Goal: Information Seeking & Learning: Check status

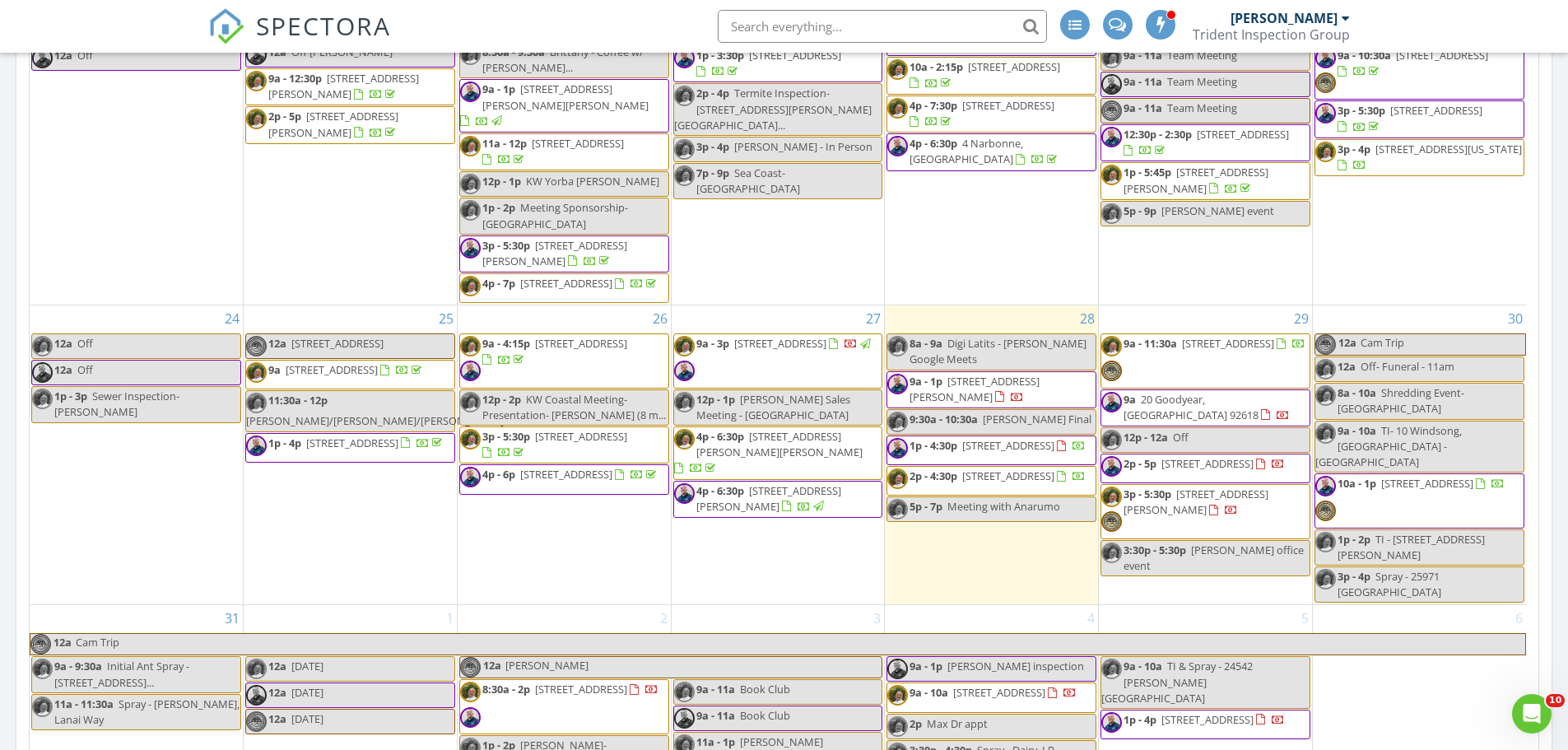
scroll to position [1152, 0]
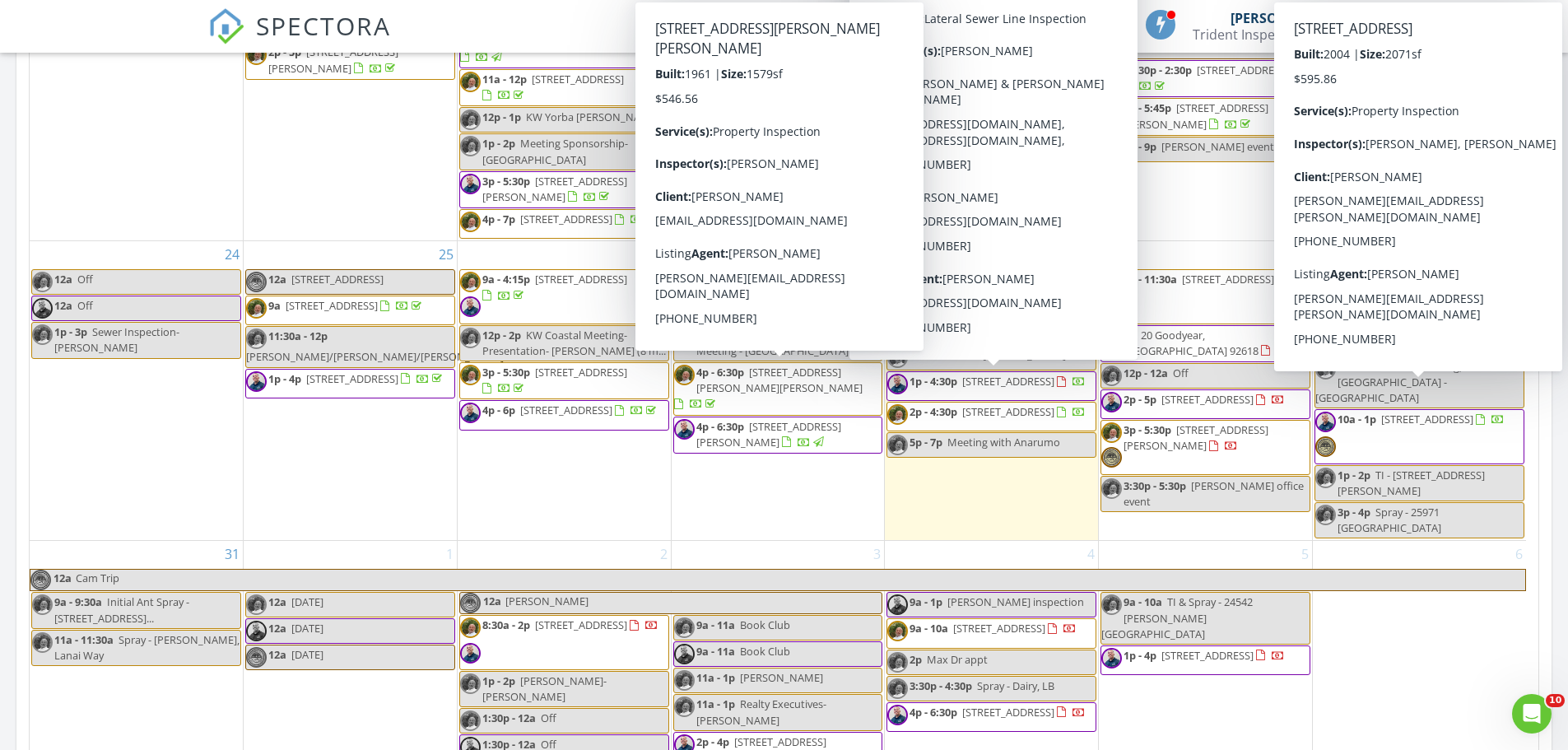
click at [768, 372] on span "18239 Villa Clara St, Rowland Heights 91748" at bounding box center [780, 379] width 166 height 30
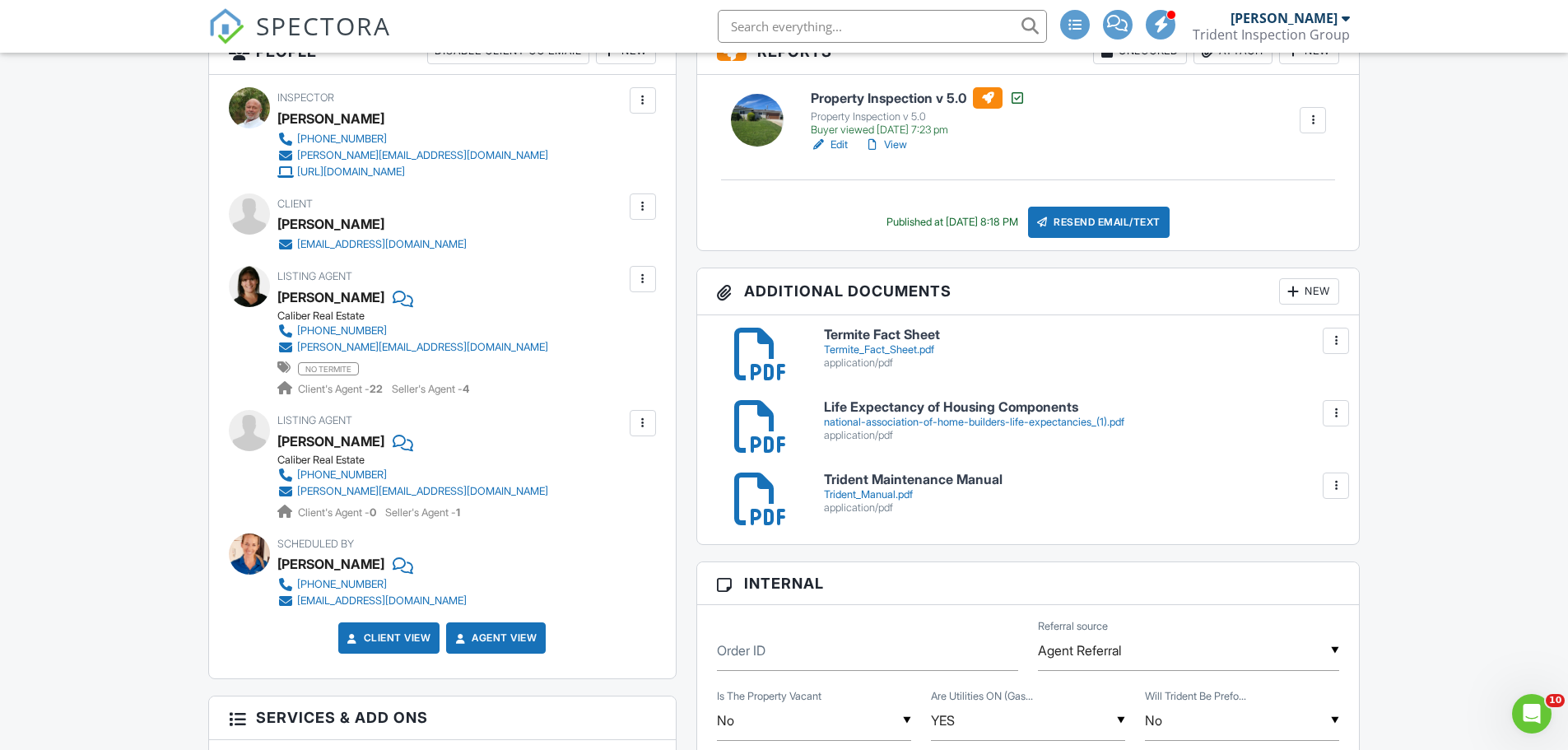
scroll to position [494, 0]
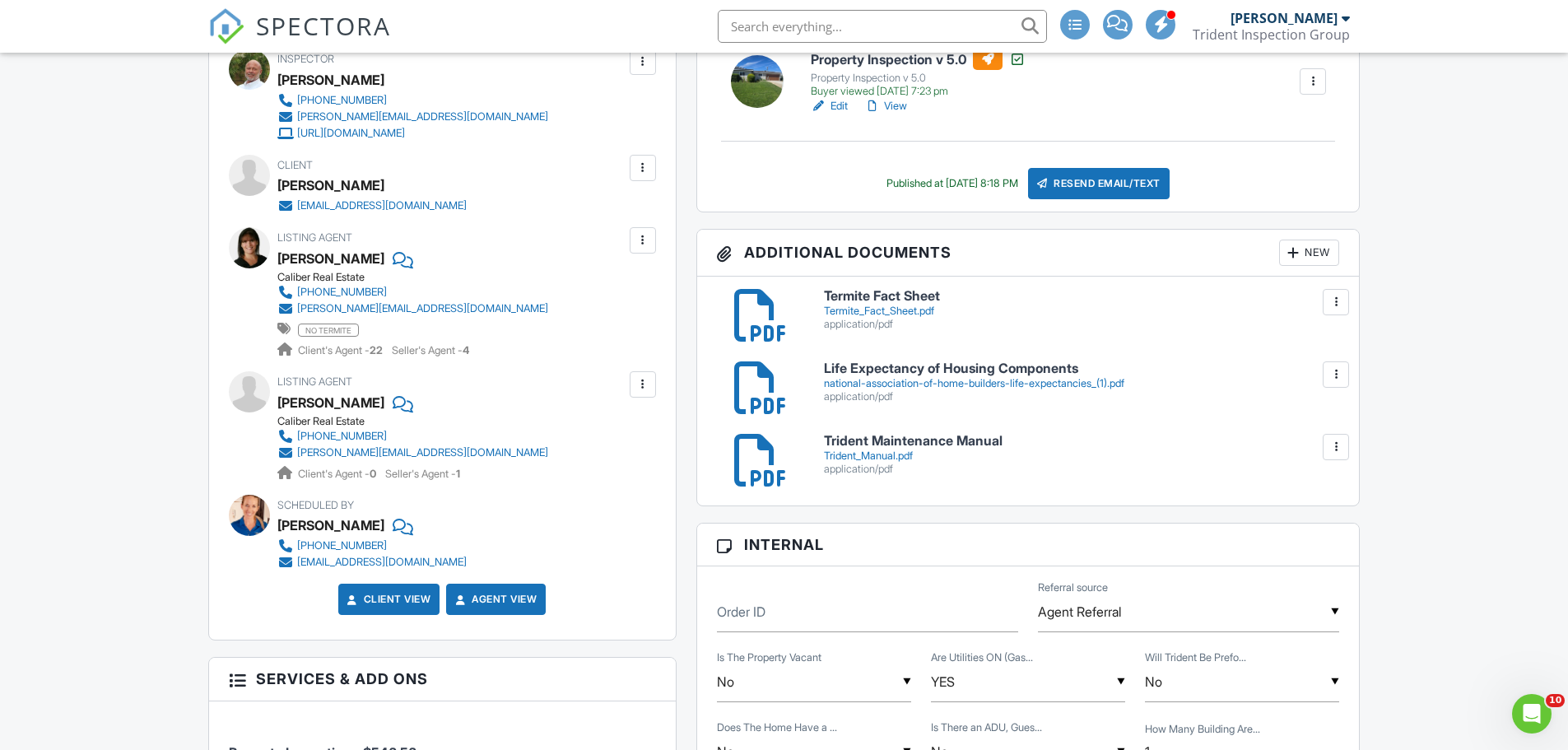
click at [899, 105] on link "View" at bounding box center [885, 106] width 42 height 16
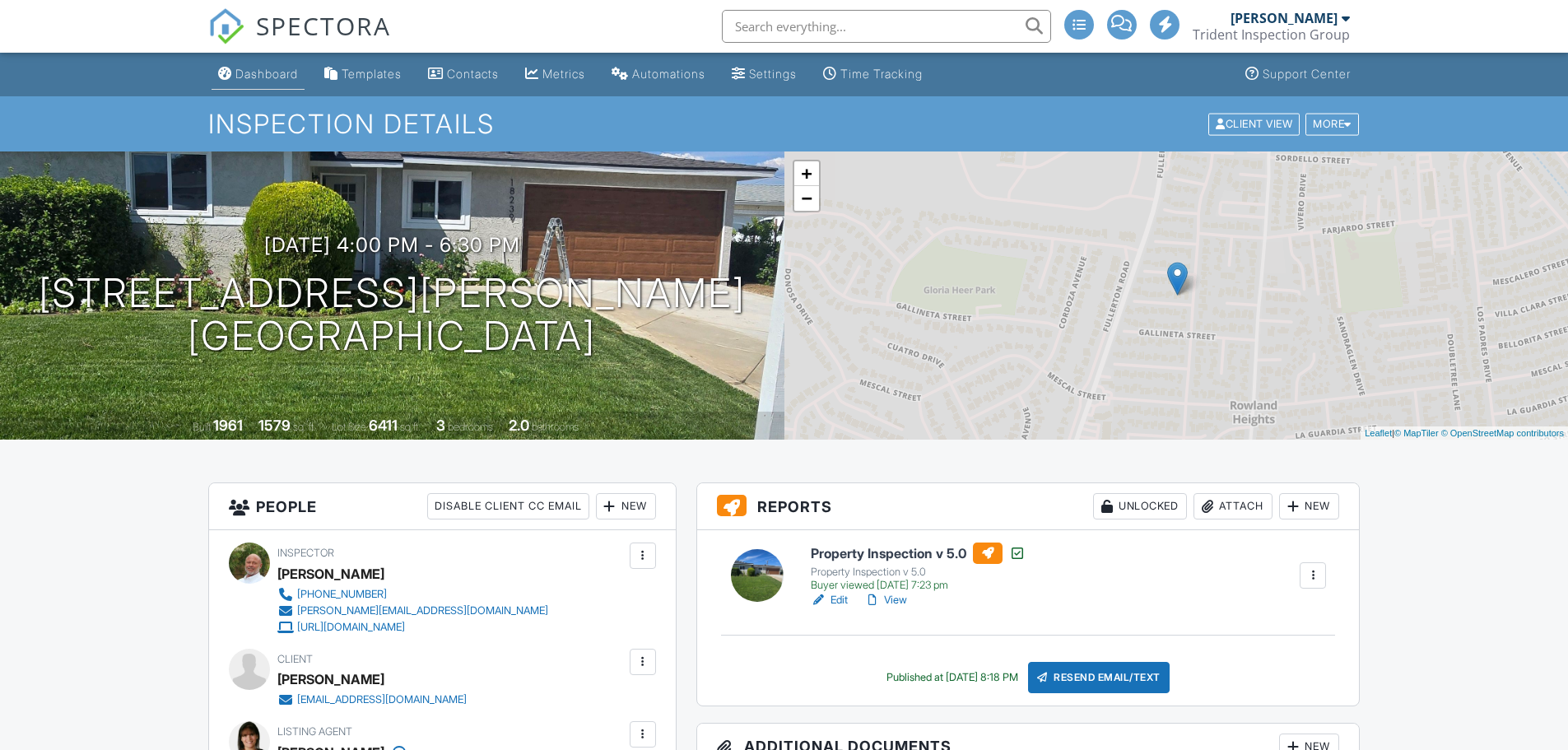
click at [267, 71] on div "Dashboard" at bounding box center [267, 74] width 62 height 14
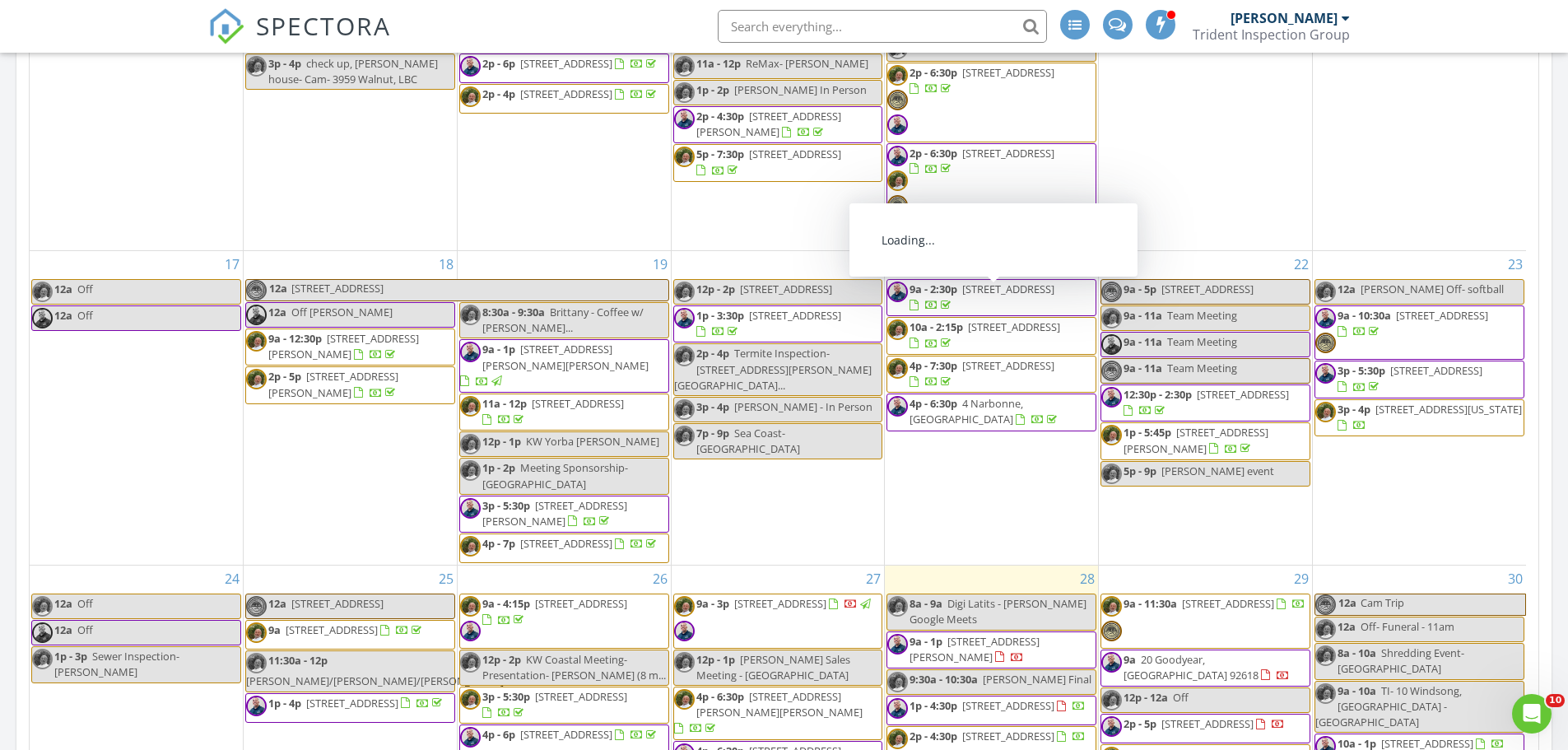
scroll to position [1070, 0]
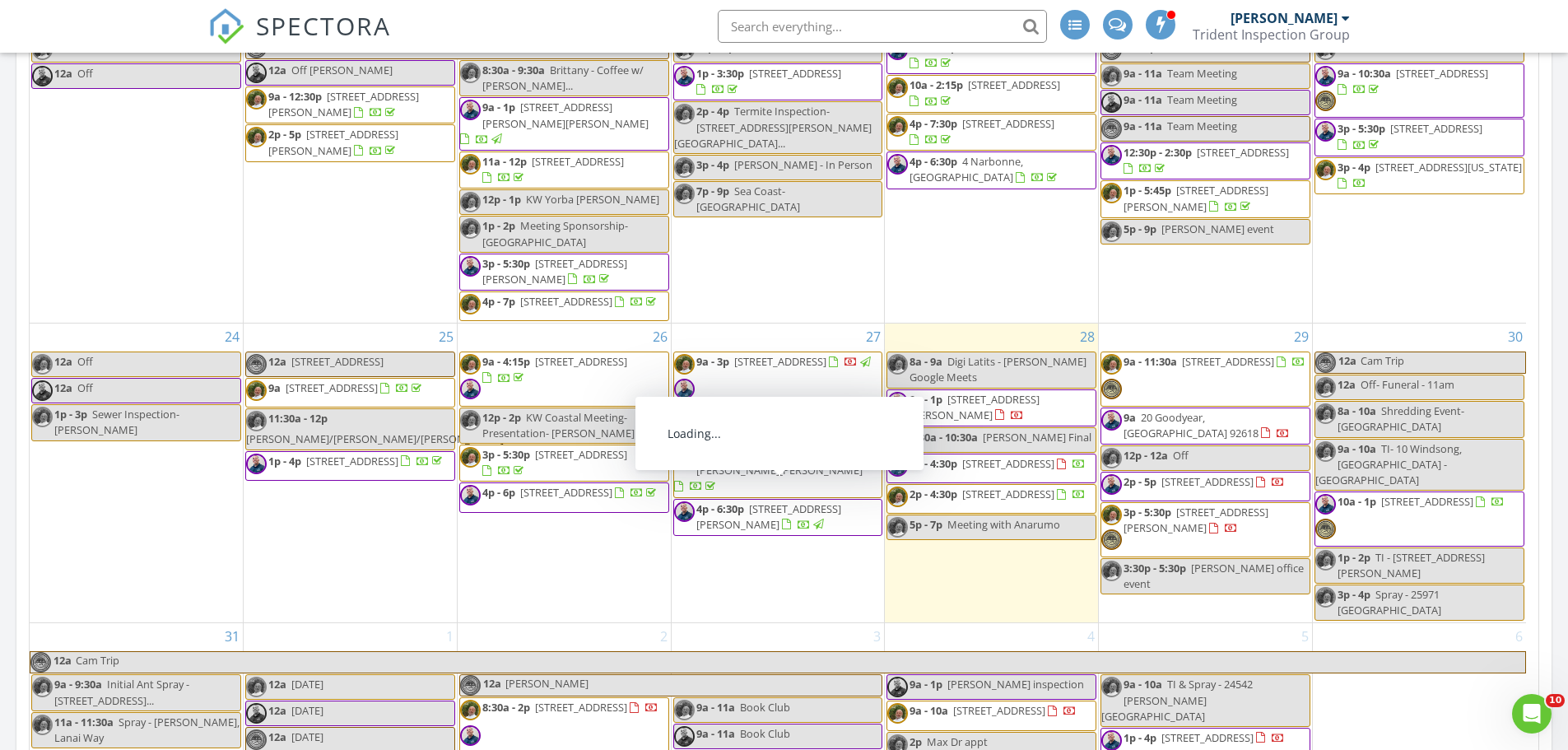
click at [809, 501] on span "8039 4th St, Downey 90241" at bounding box center [768, 516] width 145 height 30
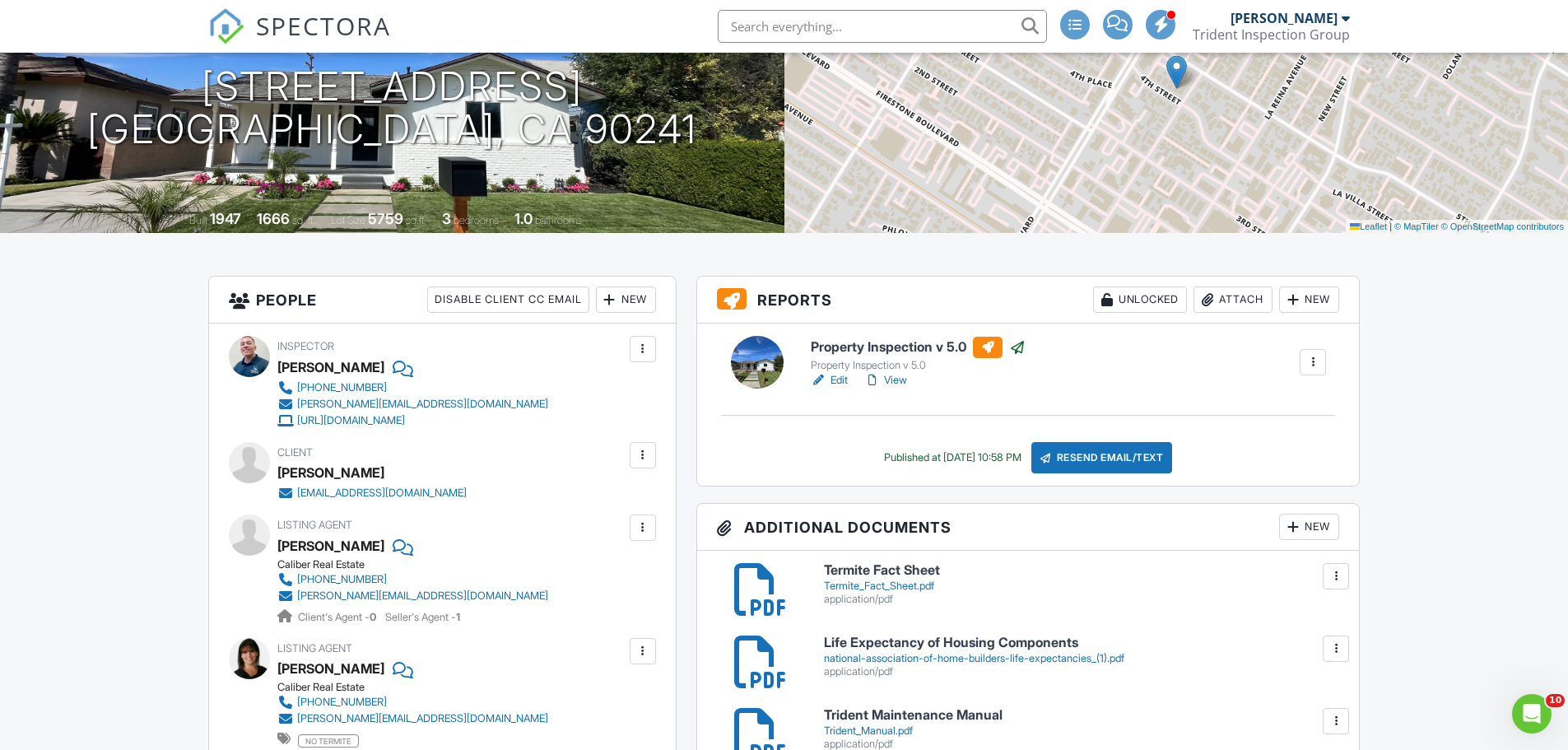
scroll to position [247, 0]
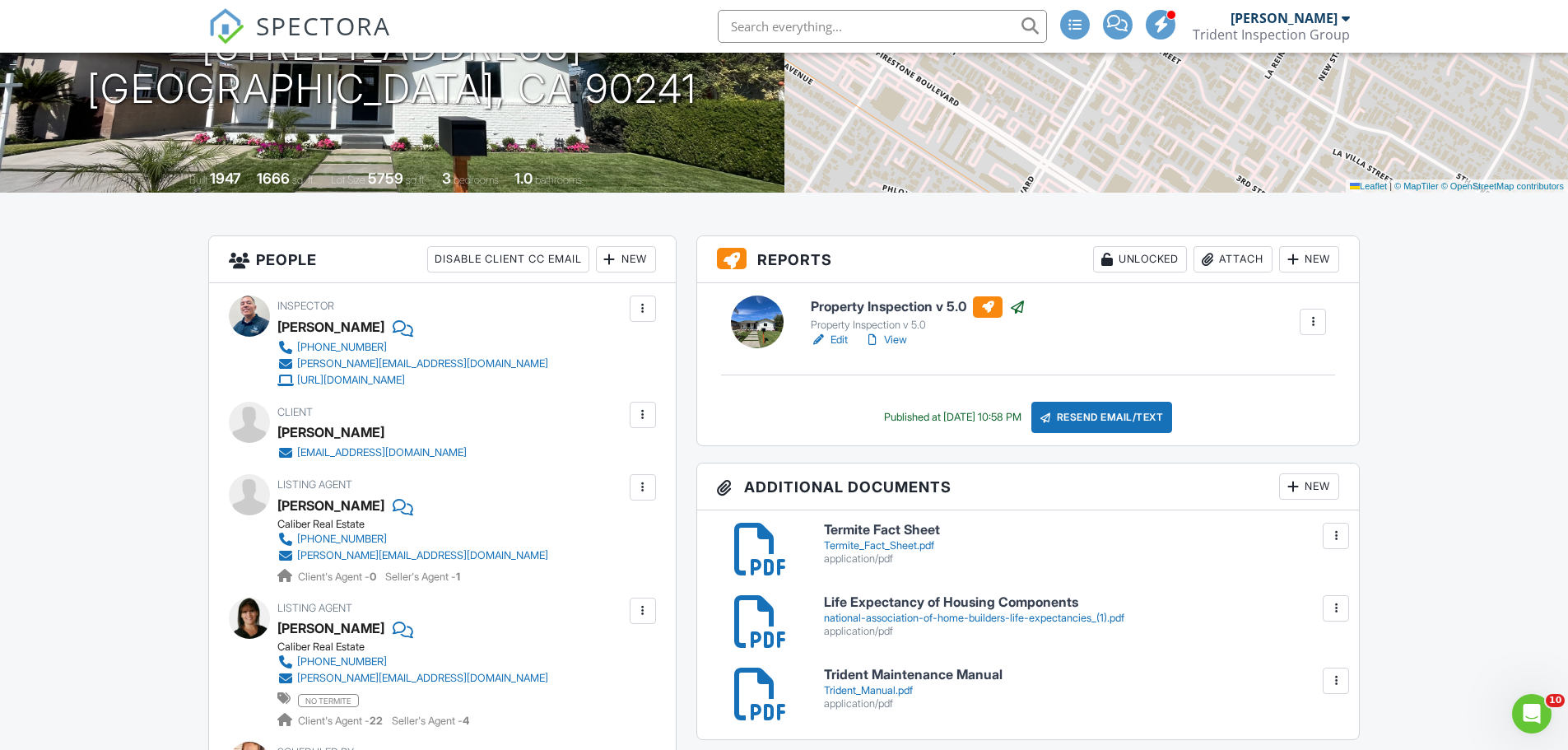
click at [903, 339] on link "View" at bounding box center [885, 339] width 42 height 16
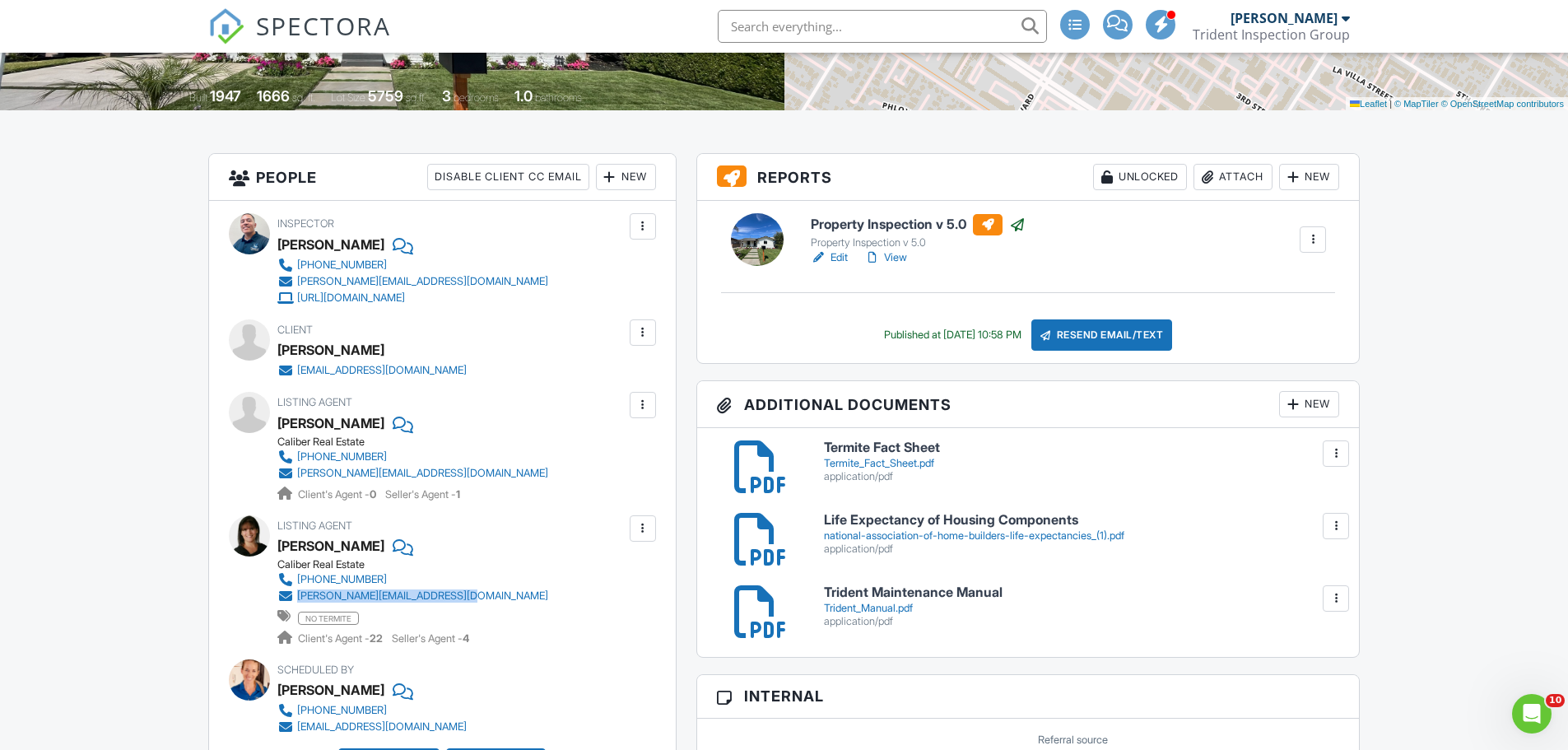
drag, startPoint x: 502, startPoint y: 598, endPoint x: 296, endPoint y: 602, distance: 206.0
click at [296, 602] on div "Listing Agent Stephanie Rezac Caliber Real Estate 714-721-1035 stephanie@monarc…" at bounding box center [453, 580] width 350 height 131
copy div "stephanie@monarchhomegroup.com"
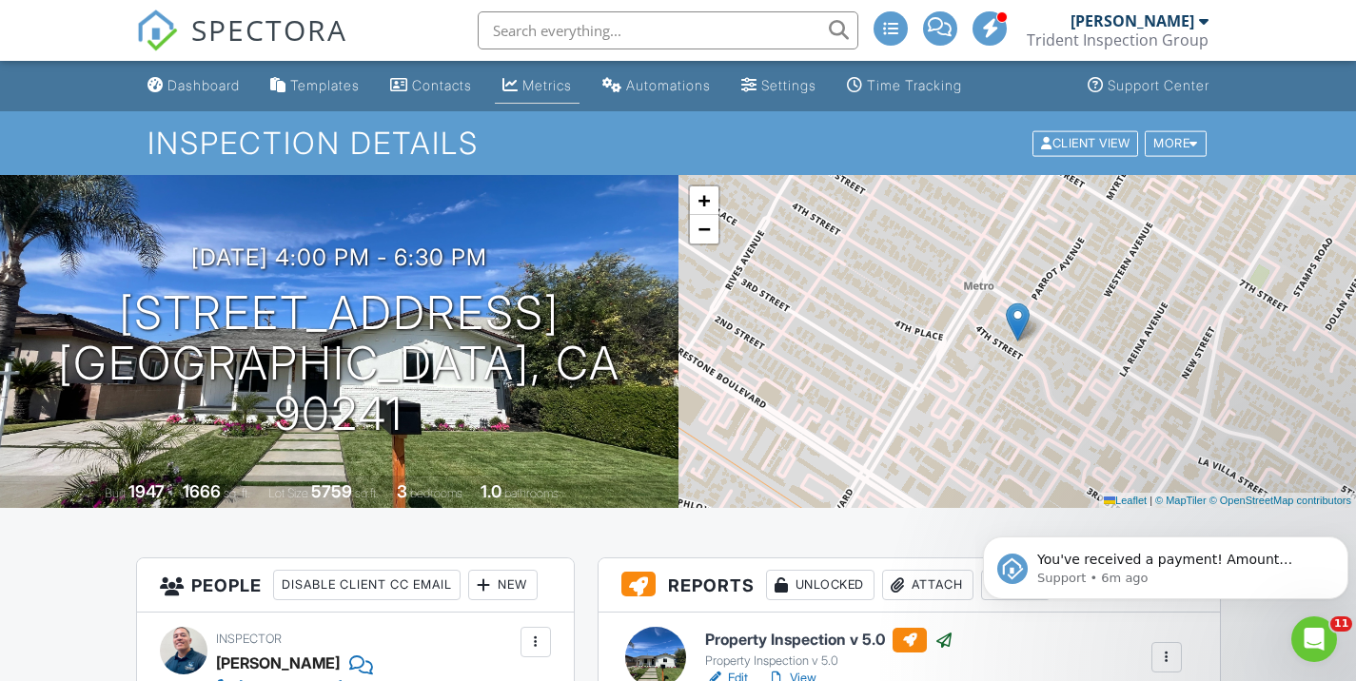
click at [564, 94] on link "Metrics" at bounding box center [537, 85] width 85 height 35
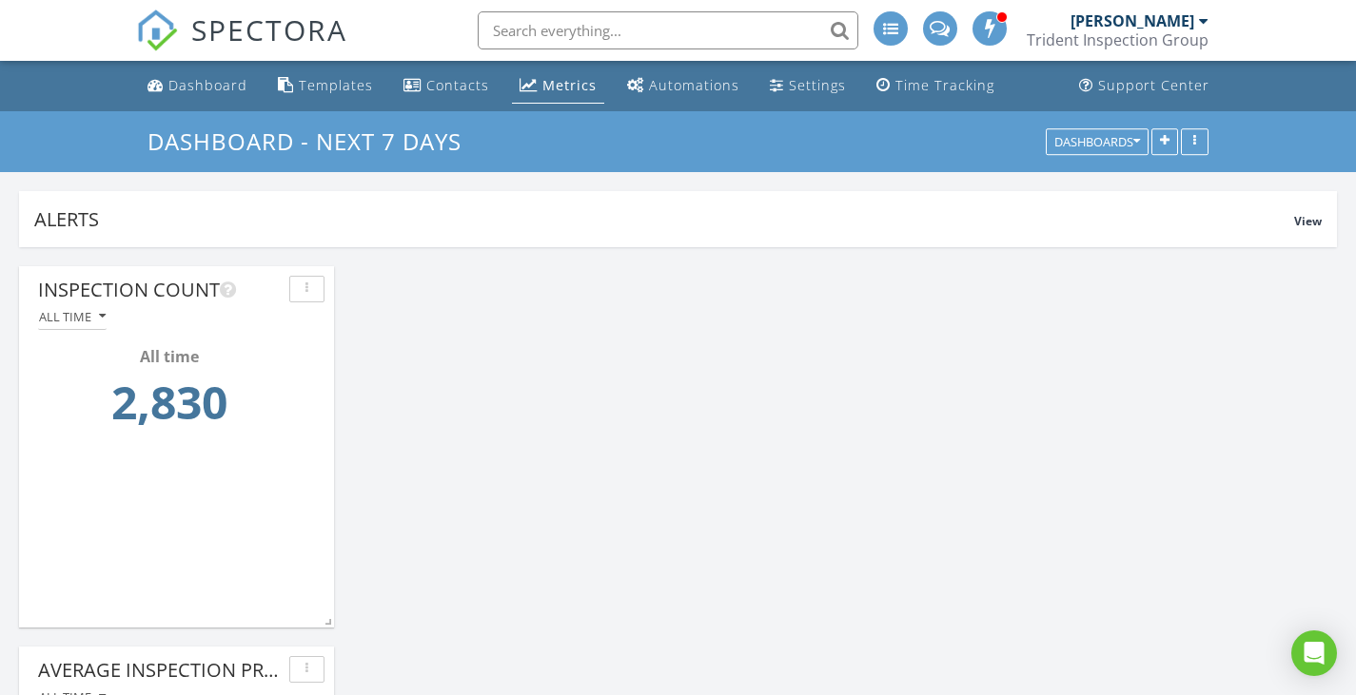
scroll to position [409, 1318]
click at [1121, 142] on div "Dashboards" at bounding box center [1097, 141] width 86 height 13
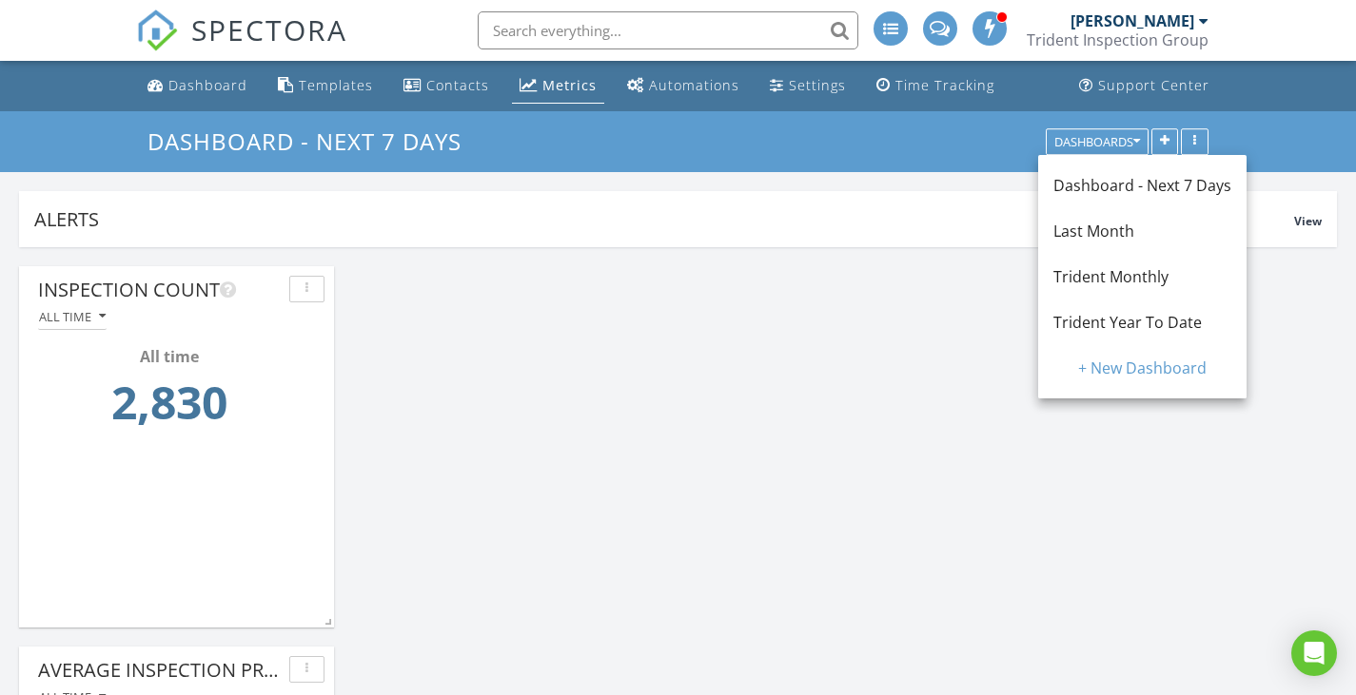
click at [1123, 273] on span "Trident Monthly" at bounding box center [1110, 276] width 115 height 21
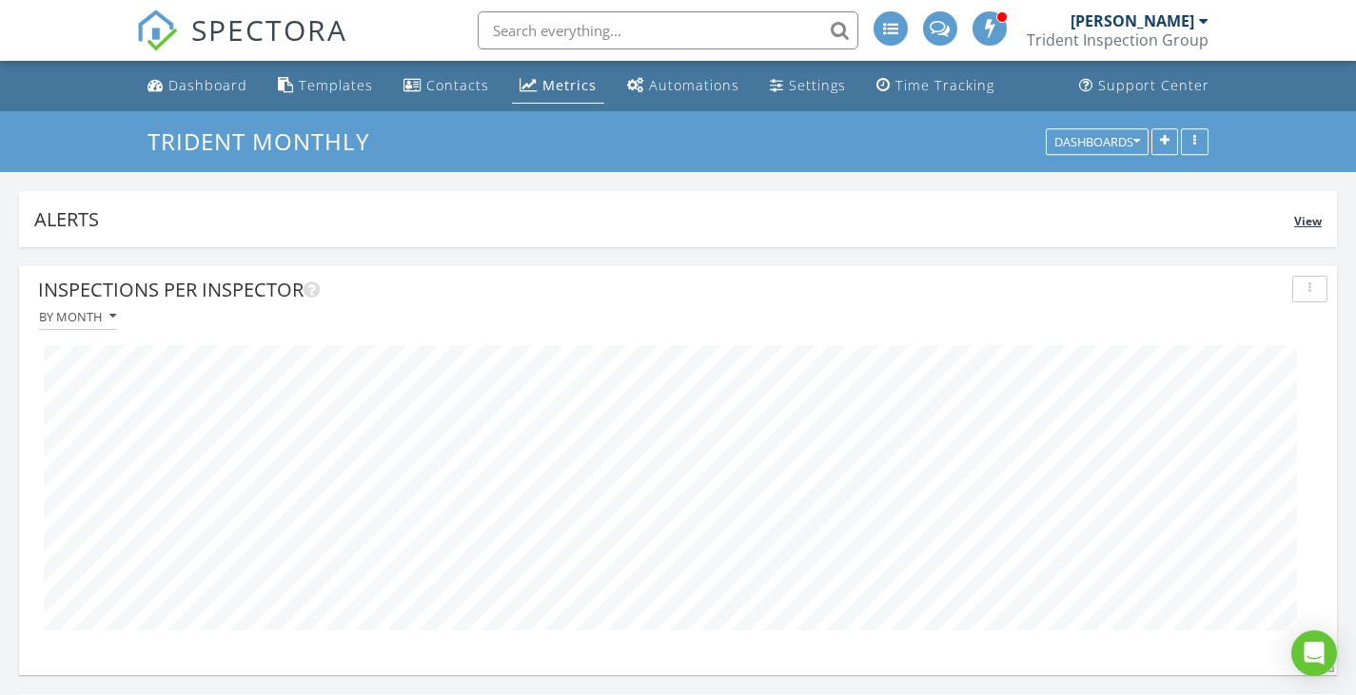
scroll to position [0, 0]
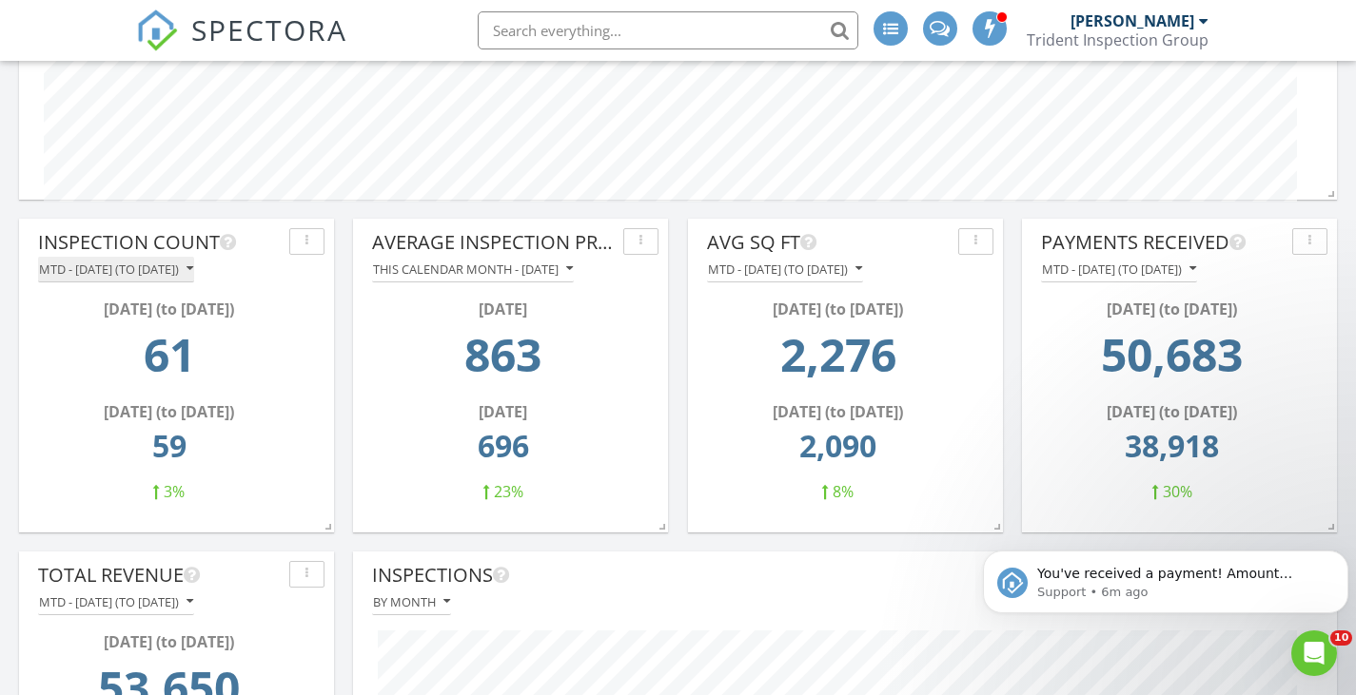
click at [182, 278] on button "MTD - [DATE] (to [DATE])" at bounding box center [116, 270] width 156 height 26
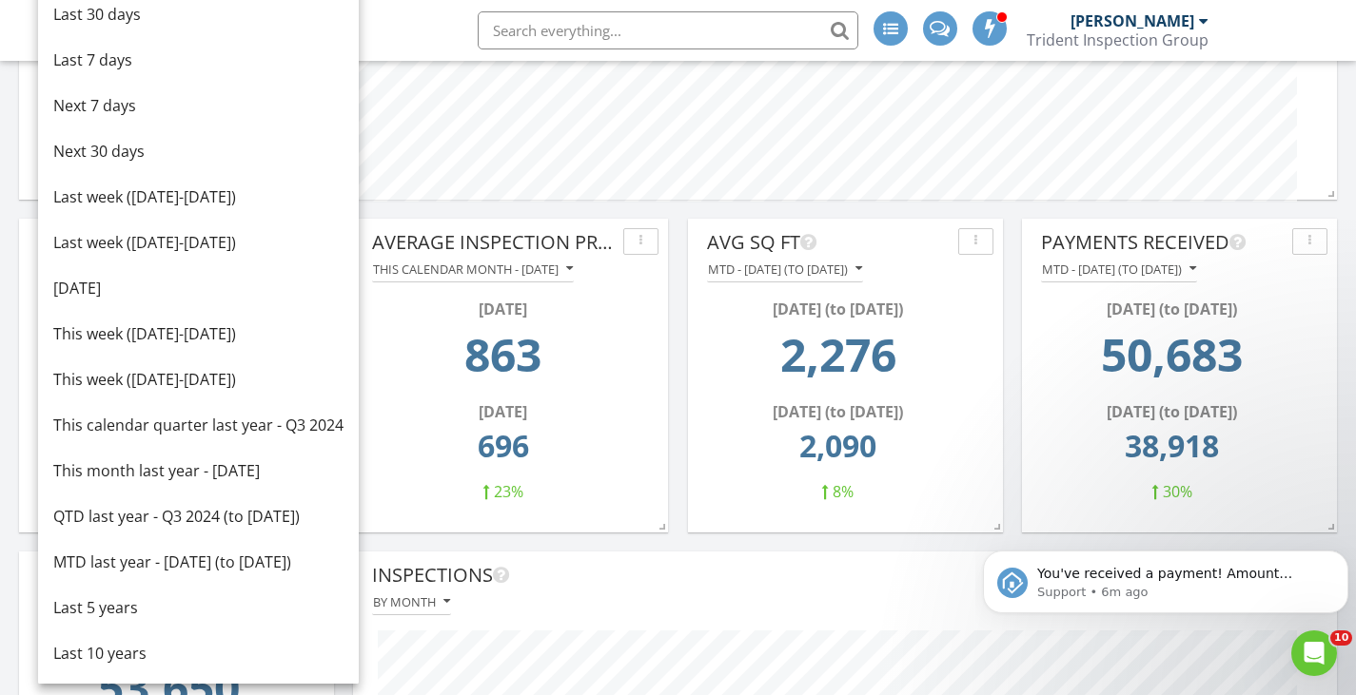
click at [390, 350] on td "863" at bounding box center [503, 361] width 250 height 80
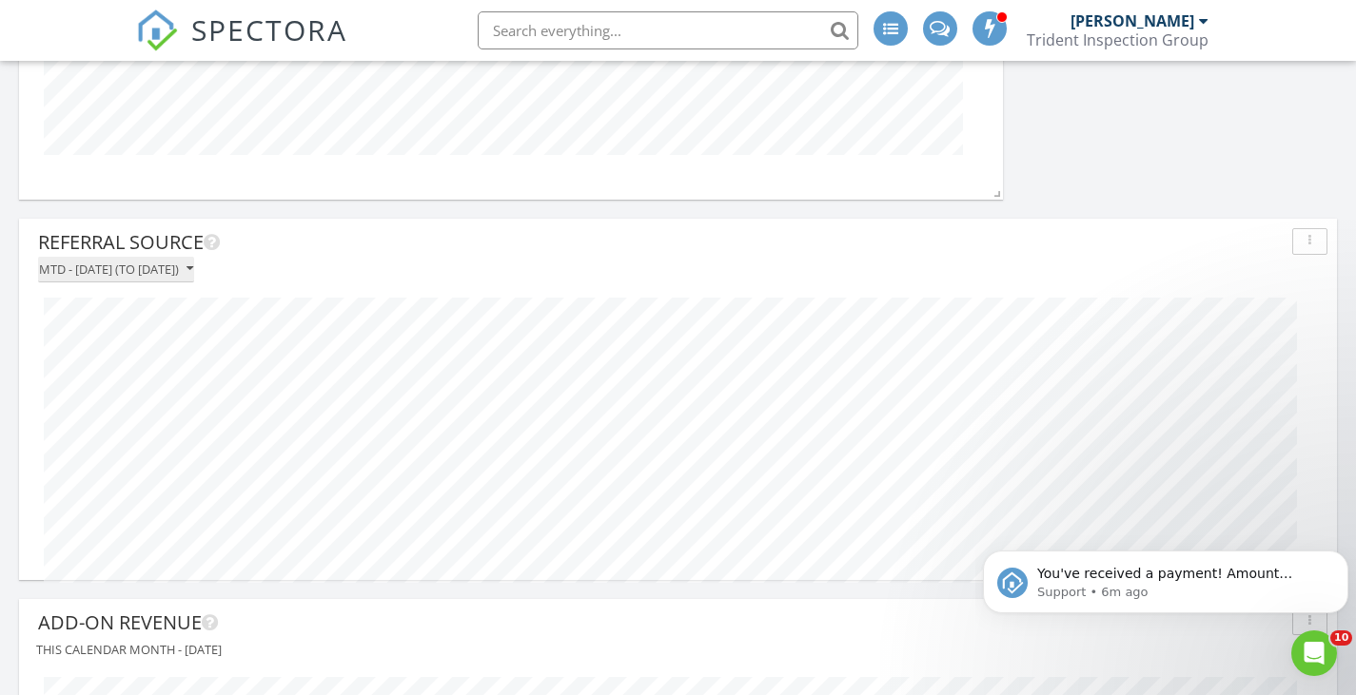
click at [148, 270] on div "MTD - [DATE] (to [DATE])" at bounding box center [116, 269] width 154 height 13
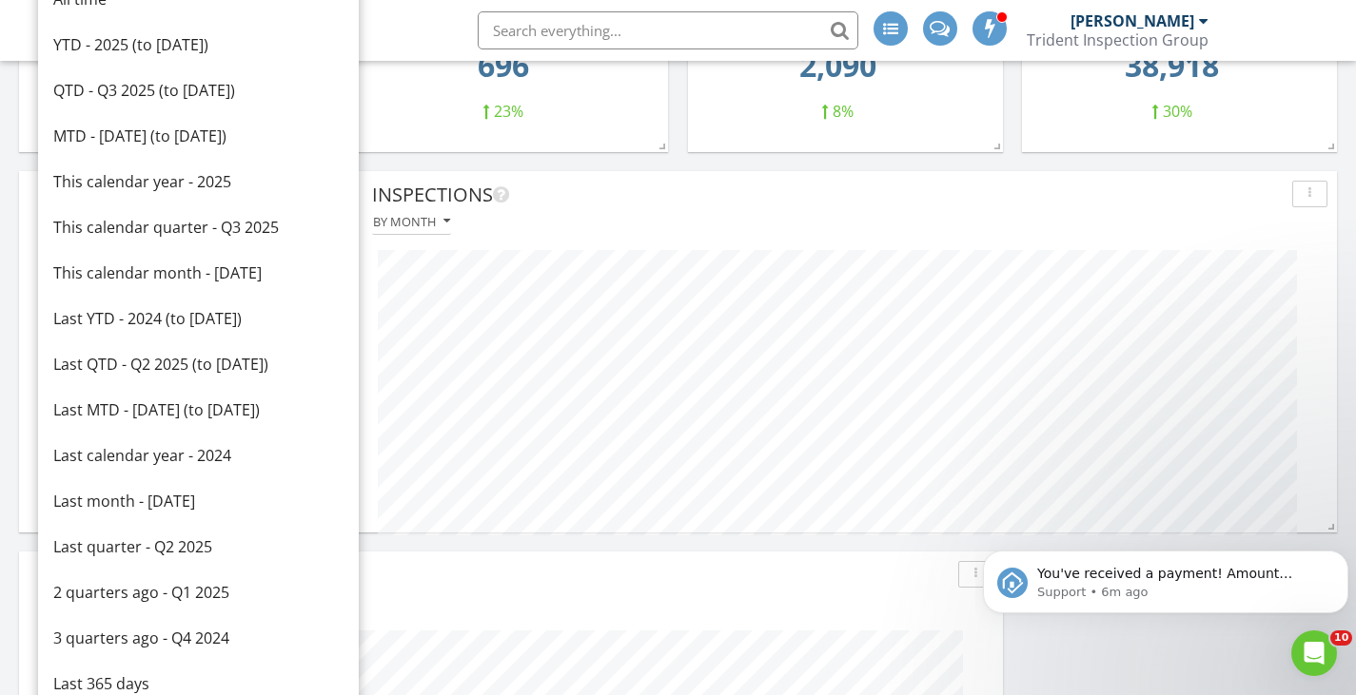
click at [143, 46] on div "YTD - 2025 (to [DATE])" at bounding box center [198, 44] width 290 height 23
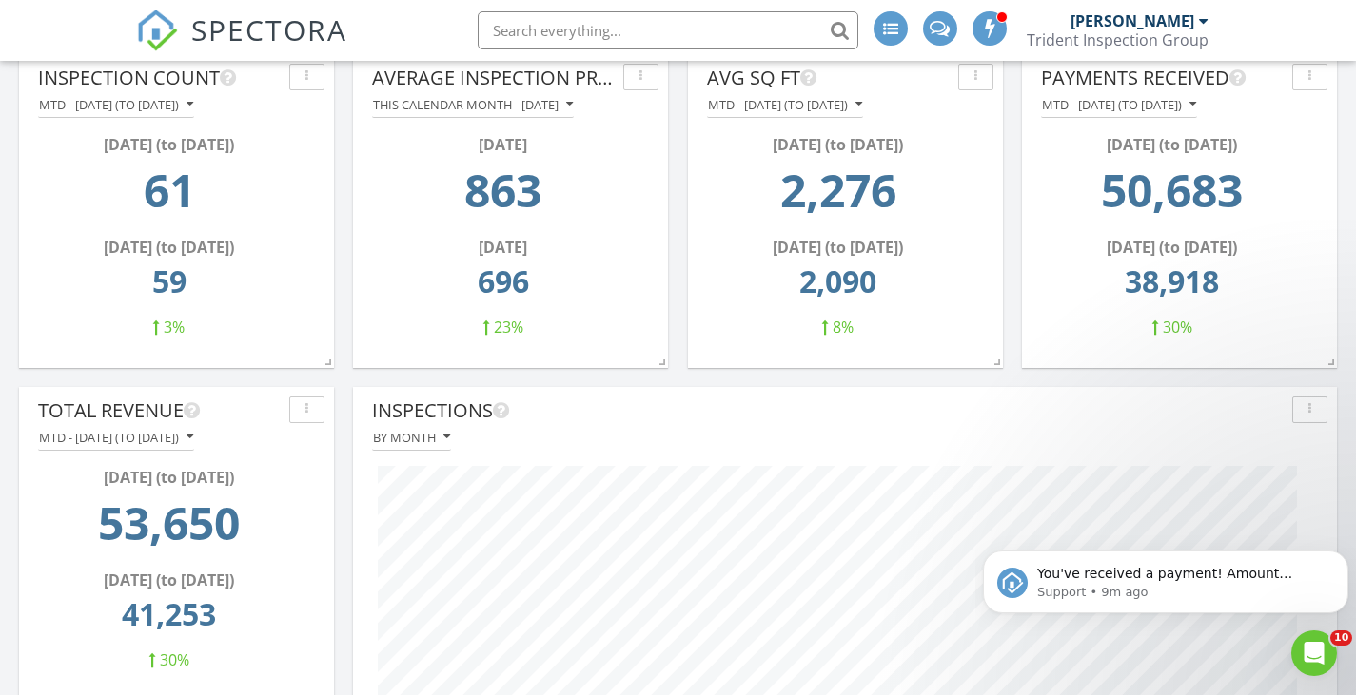
scroll to position [1617, 0]
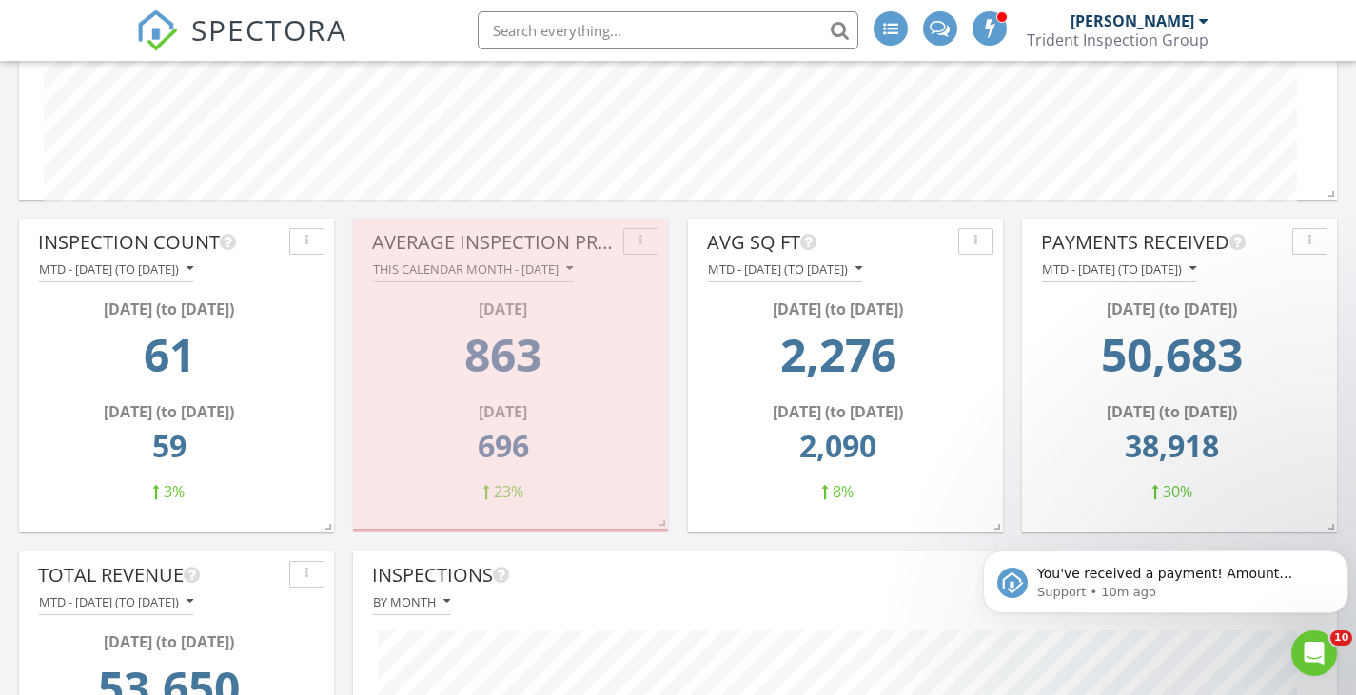
click at [655, 521] on span at bounding box center [658, 519] width 19 height 19
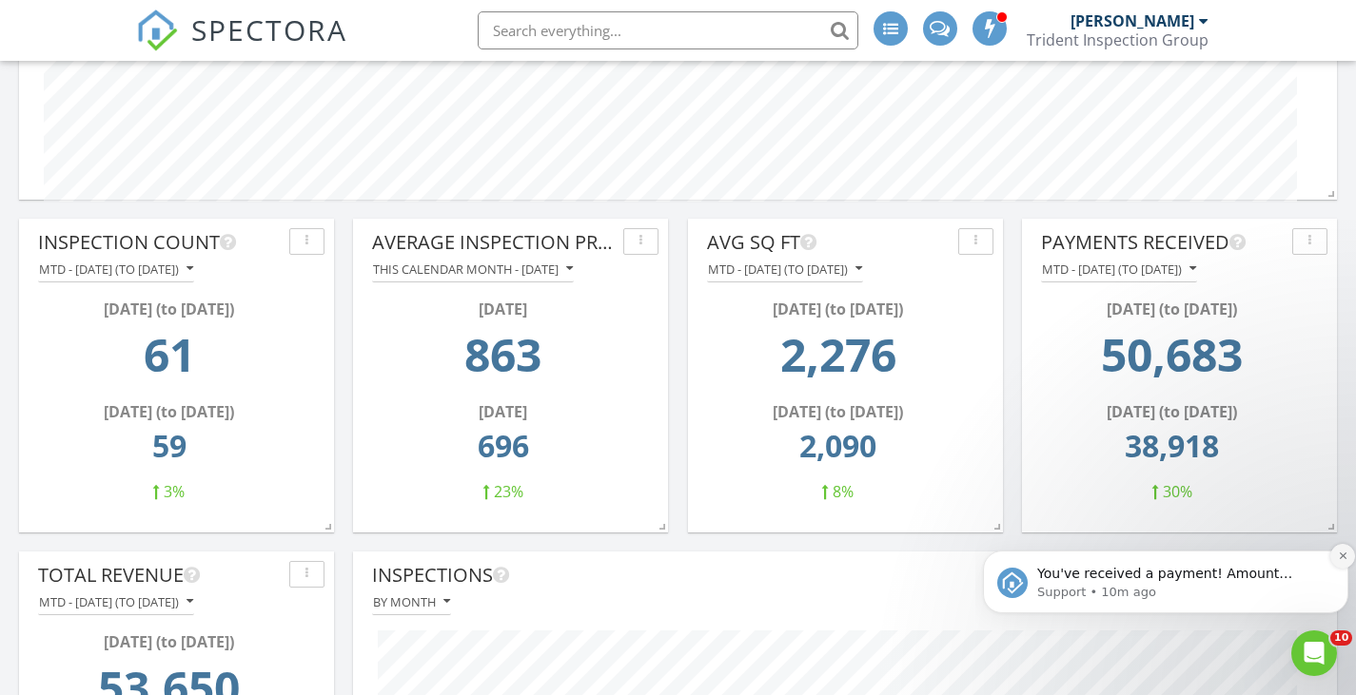
click at [1338, 556] on icon "Dismiss notification" at bounding box center [1343, 556] width 10 height 10
